Goal: Check status: Check status

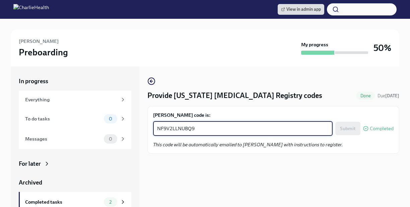
click at [183, 131] on textarea "NF9V2LLNUBQ9" at bounding box center [243, 128] width 172 height 8
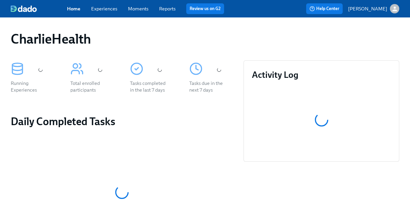
click at [112, 9] on link "Experiences" at bounding box center [104, 9] width 26 height 6
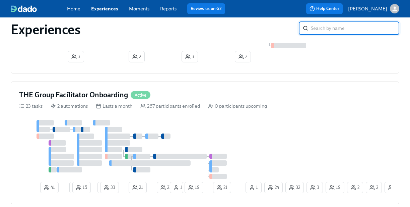
scroll to position [560, 0]
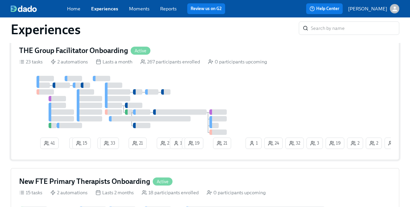
click at [167, 58] on div "THE Group Facilitator Onboarding Active 23 tasks 2 automations Lasts a month 26…" at bounding box center [205, 98] width 389 height 123
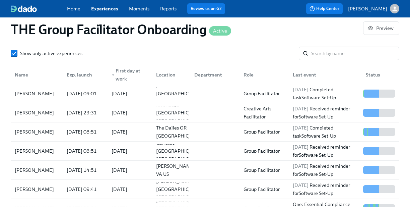
scroll to position [620, 0]
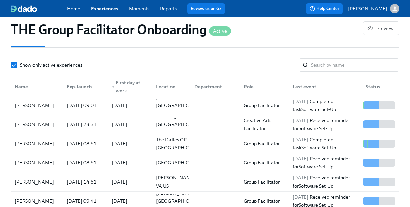
click at [323, 76] on div "Show only active experiences ​ Name Exp. launch ▼ First day at work Location De…" at bounding box center [205, 150] width 389 height 184
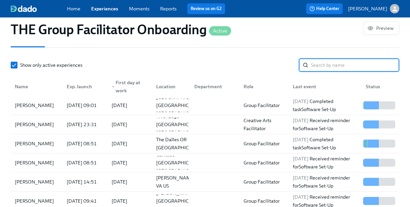
click at [323, 68] on input "search" at bounding box center [355, 64] width 89 height 13
paste input "[PERSON_NAME]"
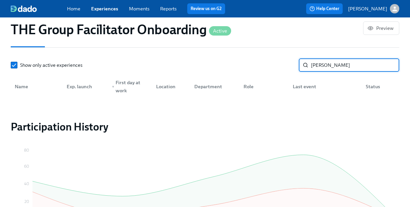
click at [323, 68] on input "[PERSON_NAME]" at bounding box center [355, 64] width 89 height 13
type input "[PERSON_NAME]"
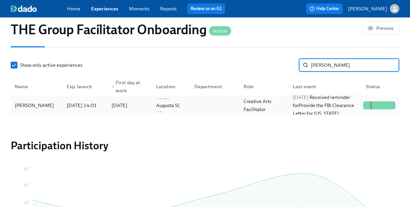
click at [326, 111] on div "[DATE] Received reminder for Provide the FBI Clearance Letter for [US_STATE]" at bounding box center [325, 105] width 70 height 24
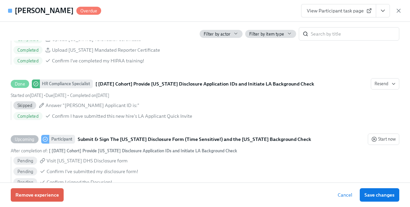
scroll to position [634, 0]
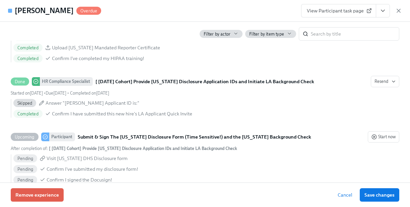
click at [380, 13] on icon "View task page" at bounding box center [383, 10] width 7 height 7
click at [386, 13] on icon "View task page" at bounding box center [383, 10] width 7 height 7
click at [383, 11] on icon "View task page" at bounding box center [383, 11] width 3 height 2
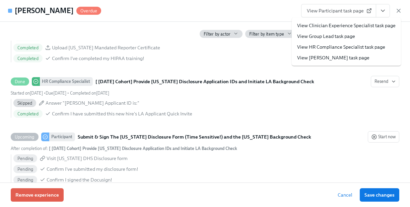
click at [361, 47] on link "View HR Compliance Specialist task page" at bounding box center [341, 47] width 88 height 7
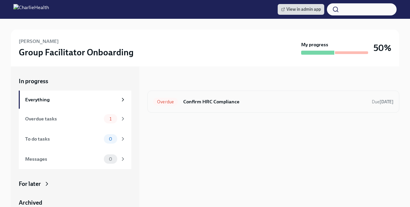
click at [306, 101] on h6 "Confirm HRC Compliance" at bounding box center [274, 101] width 183 height 7
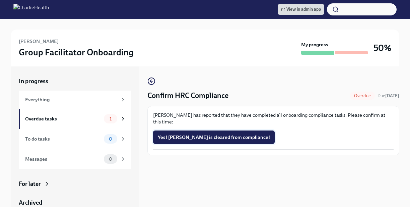
click at [229, 137] on span "Yes! [PERSON_NAME] is cleared from compliance!" at bounding box center [214, 137] width 112 height 7
